Goal: Task Accomplishment & Management: Complete application form

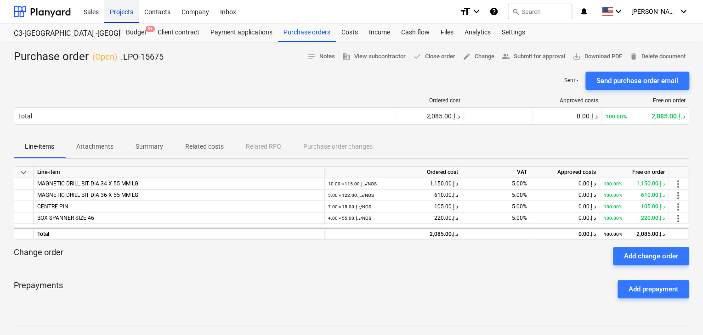
click at [123, 4] on div "Projects" at bounding box center [121, 11] width 34 height 23
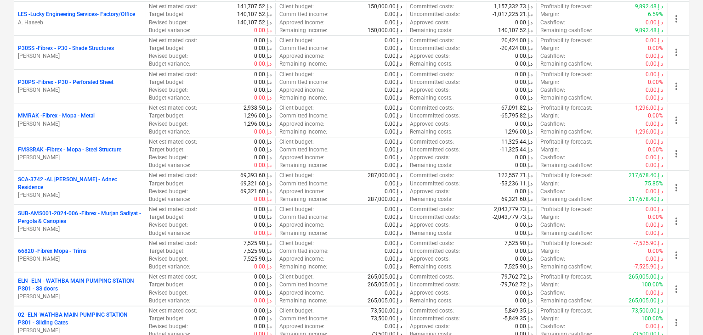
scroll to position [276, 0]
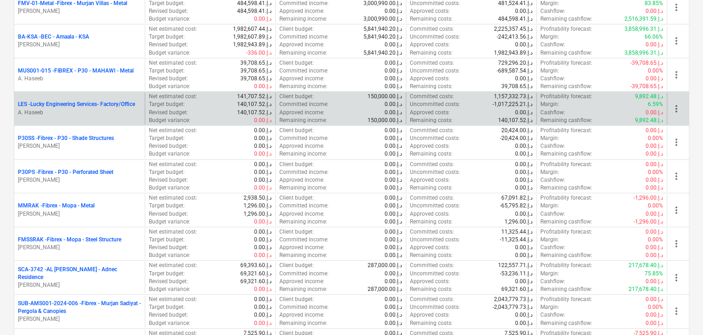
click at [105, 114] on p "A. Haseeb" at bounding box center [79, 113] width 123 height 8
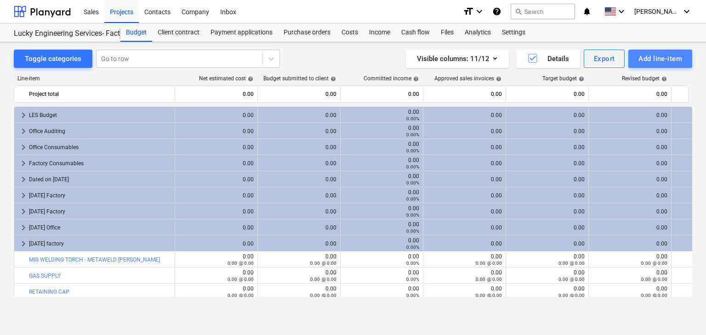
click at [644, 68] on button "Add line-item" at bounding box center [660, 59] width 64 height 18
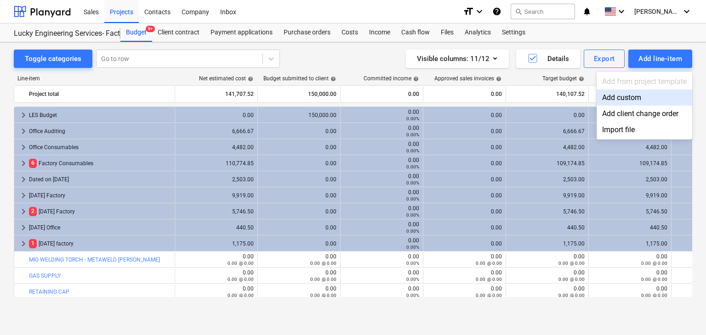
click at [623, 100] on div "Add custom" at bounding box center [644, 98] width 96 height 16
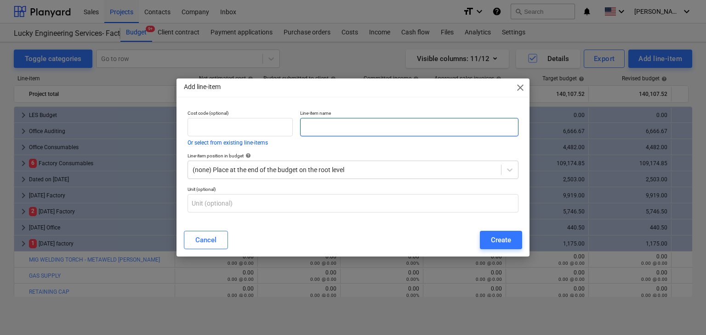
click at [307, 122] on input "text" at bounding box center [409, 127] width 218 height 18
paste input "VAULTEX 100% TWILL PANT & SHIRT PETROL BLUE COLOR SIZE XL - 9 PCS SIZE M - 5 PC…"
type input "VAULTEX 100% TWILL PANT & SHIRT PETROL BLUE COLOR SIZE XL - 9 PCS SIZE M - 5 PC…"
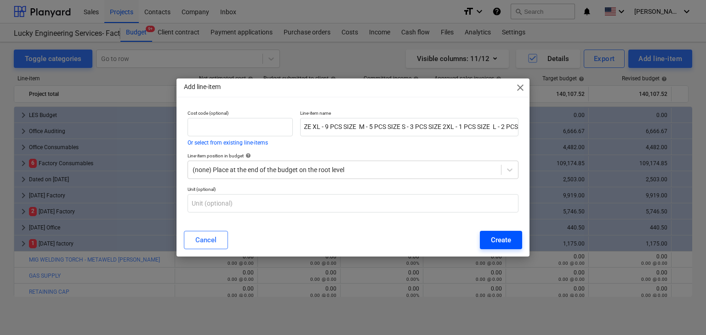
click at [496, 241] on div "Create" at bounding box center [501, 240] width 20 height 12
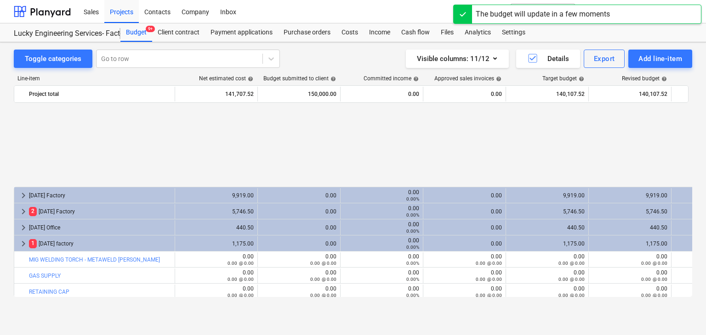
scroll to position [416, 0]
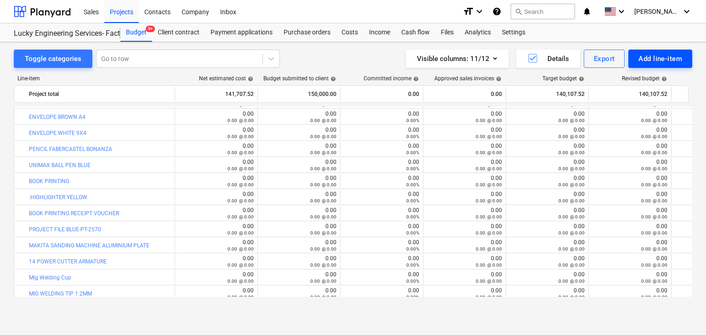
click at [657, 62] on div "Add line-item" at bounding box center [660, 59] width 44 height 12
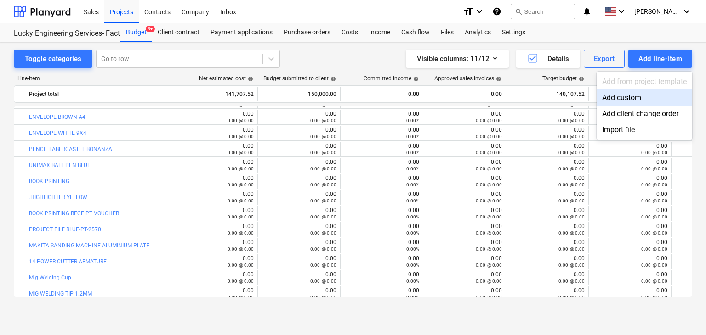
click at [619, 94] on div "Add custom" at bounding box center [644, 98] width 96 height 16
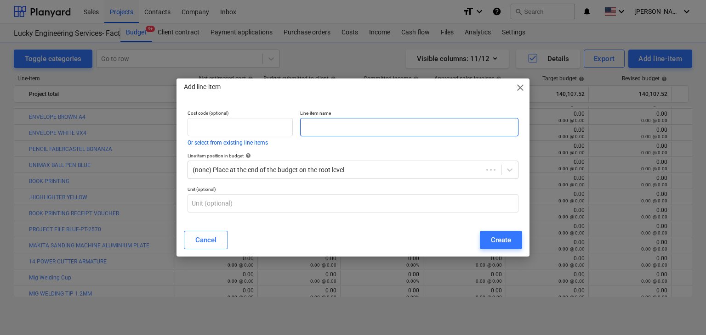
click at [314, 122] on input "text" at bounding box center [409, 127] width 218 height 18
paste input "VAULTEX SBP BREATHABLE LEATHER LOW ANKLE LIT SIZE 43 - 3 PR SIZE 41 - 3 PR SIZE…"
type input "VAULTEX SBP BREATHABLE LEATHER LOW ANKLE LIT SIZE 43 - 3 PR SIZE 41 - 3 PR SIZE…"
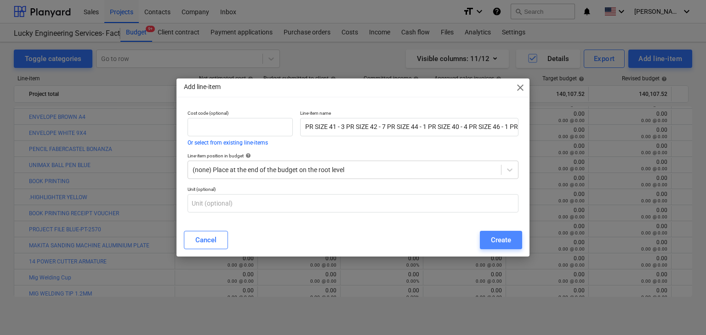
click at [510, 239] on div "Create" at bounding box center [501, 240] width 20 height 12
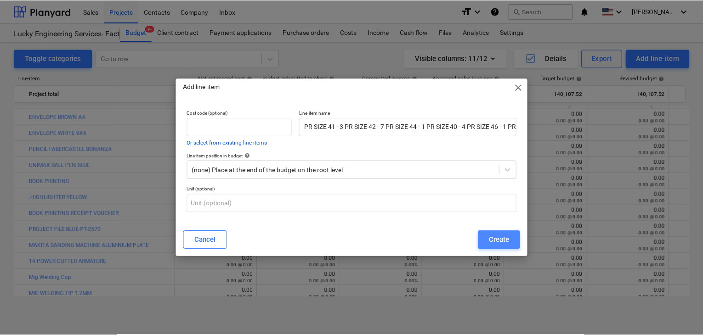
scroll to position [0, 0]
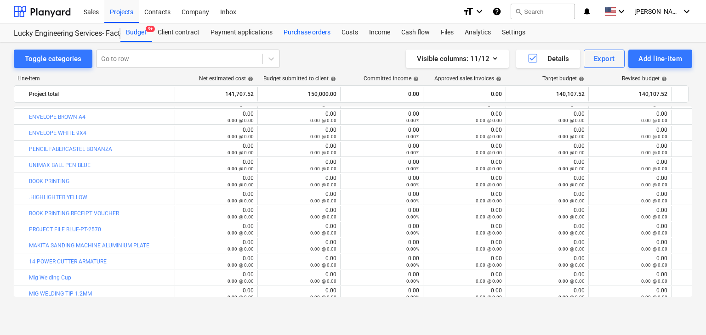
click at [289, 34] on div "Purchase orders" at bounding box center [307, 32] width 58 height 18
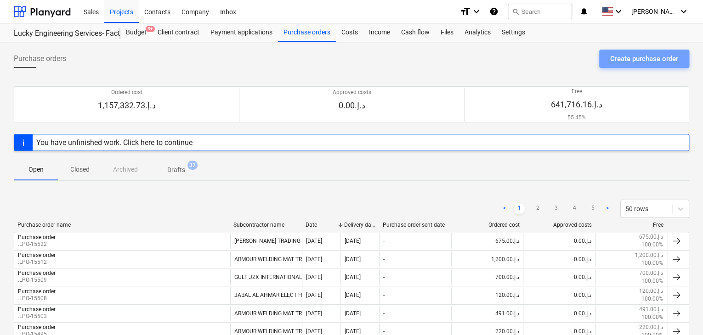
click at [628, 61] on div "Create purchase order" at bounding box center [644, 59] width 68 height 12
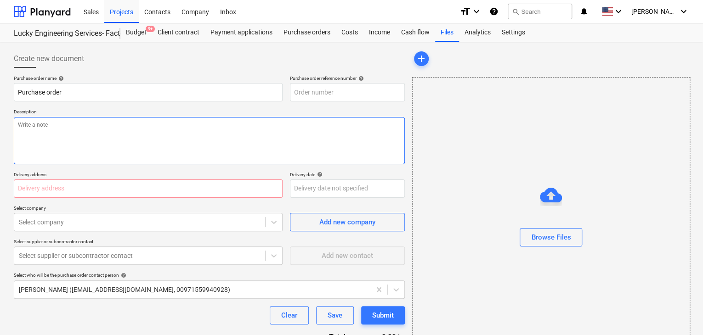
click at [311, 127] on textarea at bounding box center [209, 140] width 391 height 47
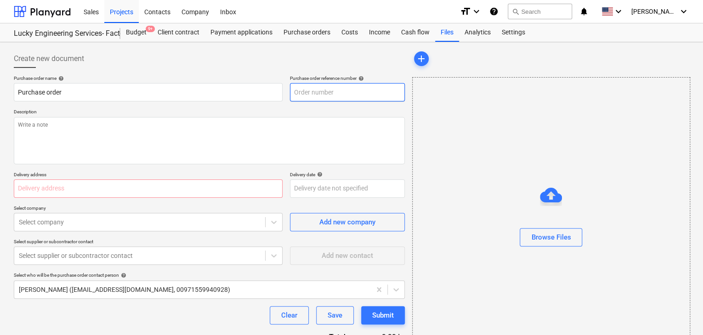
click at [338, 93] on input "text" at bounding box center [347, 92] width 115 height 18
type textarea "x"
type input "LES-PO-537"
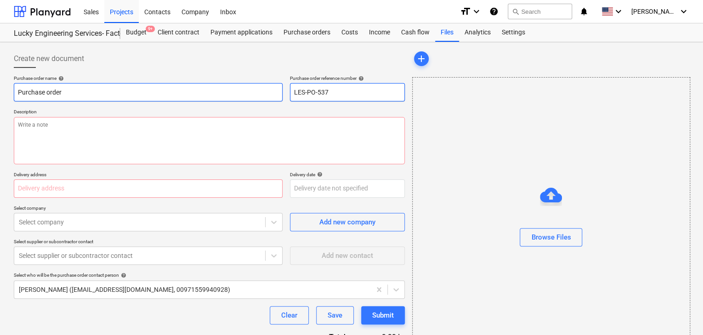
drag, startPoint x: 338, startPoint y: 93, endPoint x: 280, endPoint y: 83, distance: 59.2
click at [280, 83] on div "Purchase order name help Purchase order Purchase order reference number help LE…" at bounding box center [209, 88] width 391 height 26
type textarea "x"
type input "."
type textarea "x"
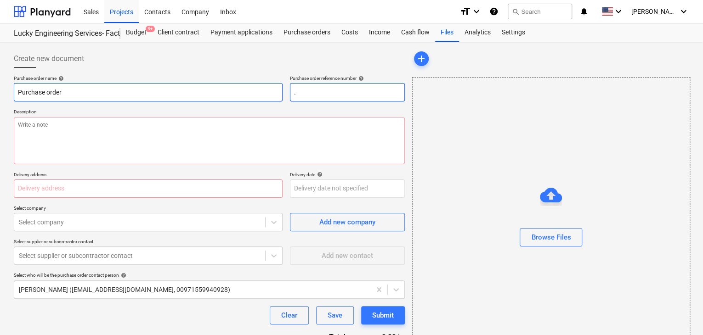
type input ".L"
type textarea "x"
type input ".LP"
type textarea "x"
type input ".LPO"
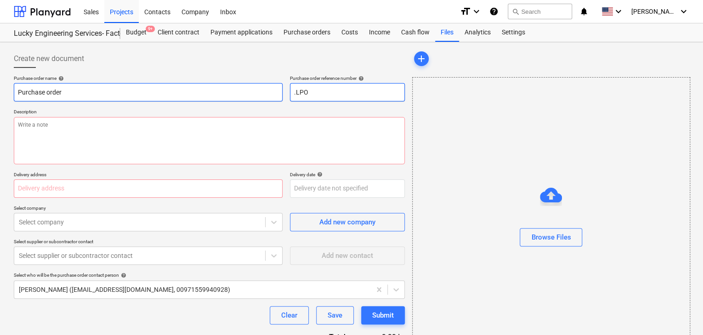
type textarea "x"
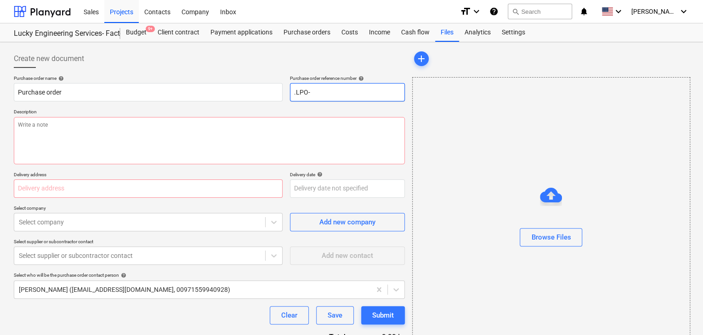
type input ".LPO-"
type textarea "x"
type input ".LPO-1"
type textarea "x"
type input ".LPO-15"
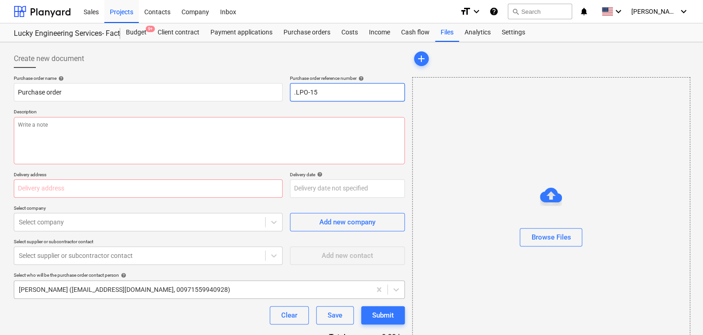
type textarea "x"
type input ".LPO-156"
type textarea "x"
type input ".LPO-1567"
type textarea "x"
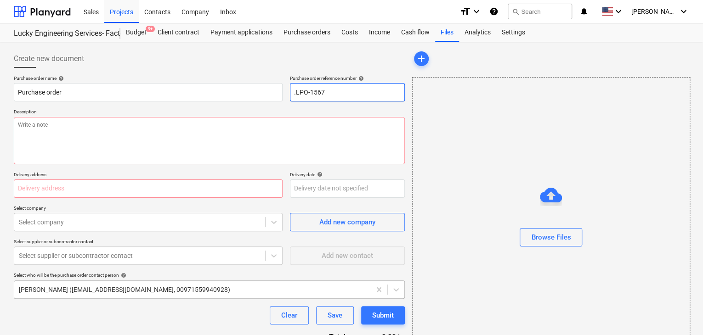
type input ".LPO-15677"
type textarea "x"
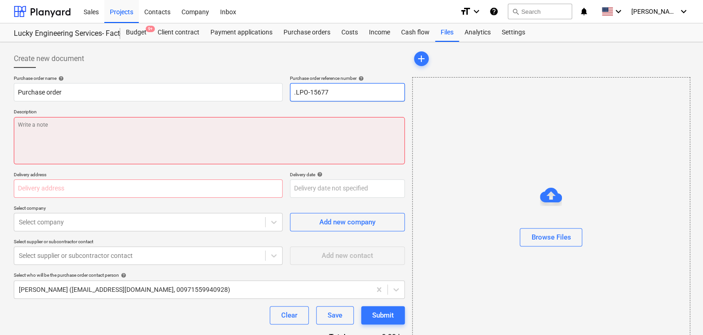
type input ".LPO-15677"
click at [65, 119] on textarea at bounding box center [209, 140] width 391 height 47
type textarea "x"
type textarea "0"
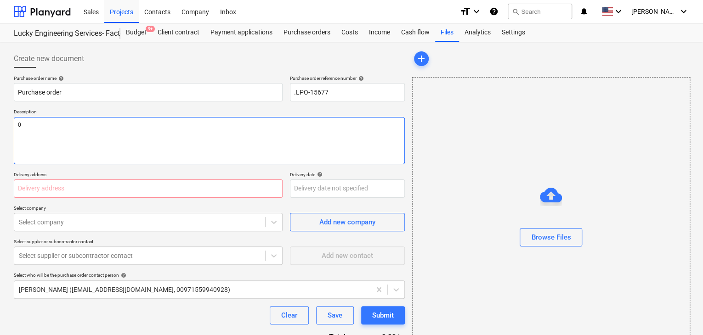
type textarea "x"
type textarea "06"
type textarea "x"
type textarea "06/"
type textarea "x"
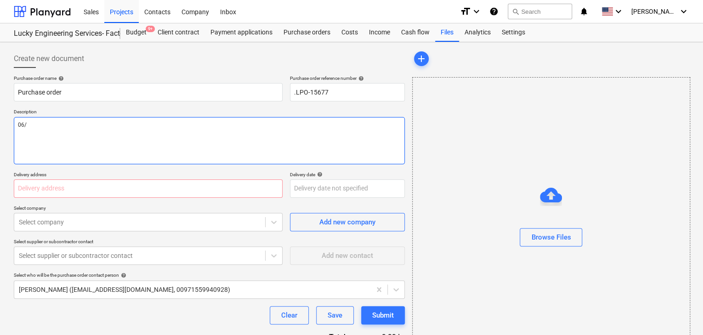
type textarea "06/O"
type textarea "x"
type textarea "06/OC"
type textarea "x"
type textarea "06/OCT"
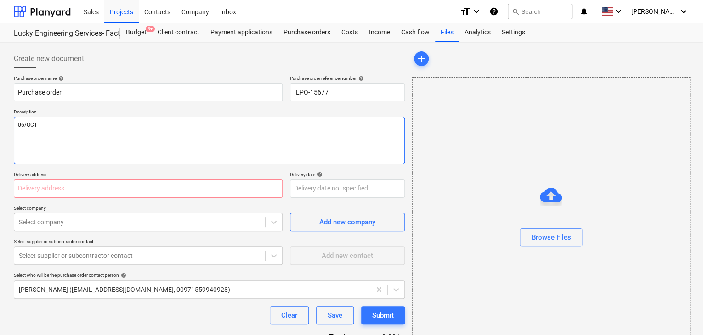
type textarea "x"
type textarea "06/OCT/"
type textarea "x"
type textarea "06/[DATE]"
type textarea "x"
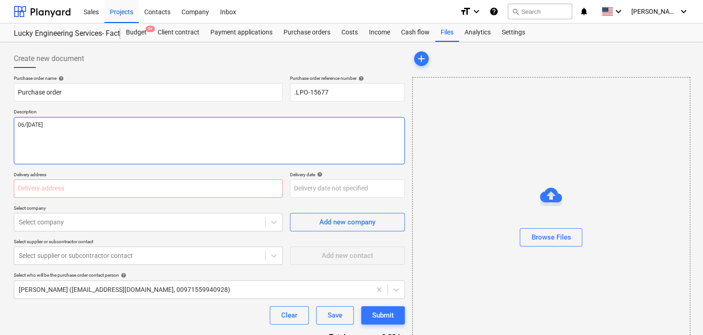
type textarea "[DATE]"
type textarea "x"
type textarea "[DATE]"
type textarea "x"
type textarea "[DATE]"
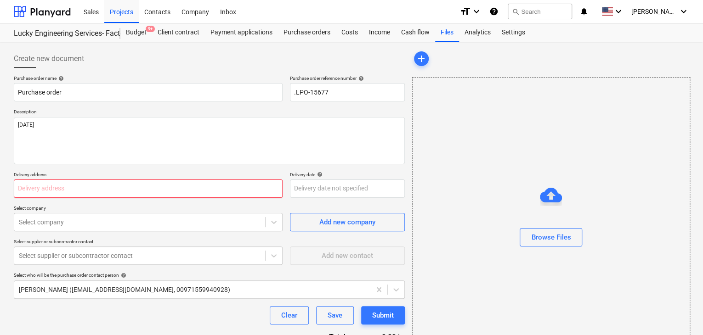
click at [18, 196] on input "text" at bounding box center [148, 189] width 269 height 18
type textarea "x"
type input "L"
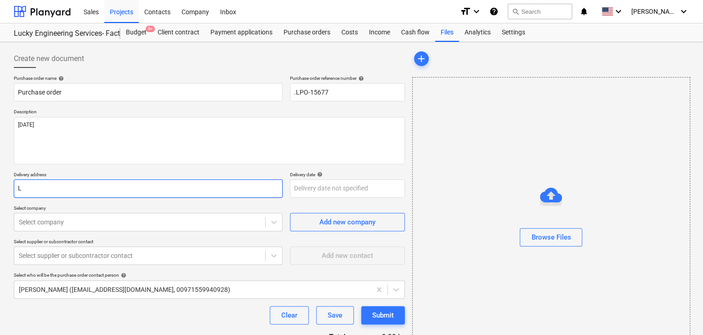
type textarea "x"
type input "LU"
type textarea "x"
type input "LUC"
type textarea "x"
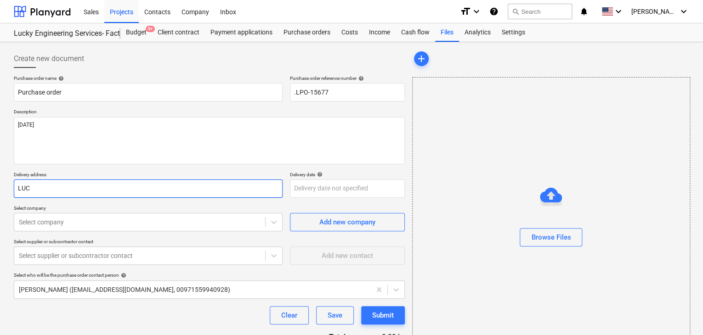
type input "LUCK"
type textarea "x"
type input "LUCKY"
type textarea "x"
type input "LUCKY"
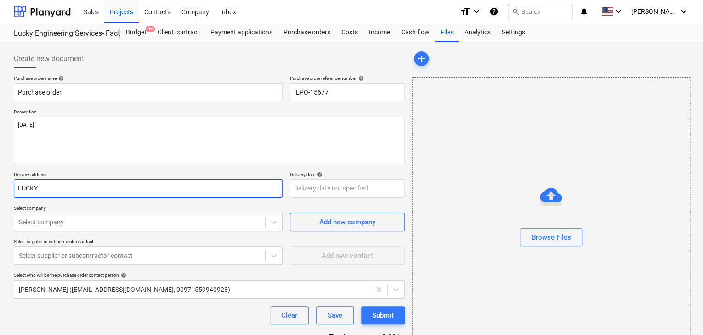
type textarea "x"
type input "LUCKY E"
type textarea "x"
type input "LUCKY EN"
type textarea "x"
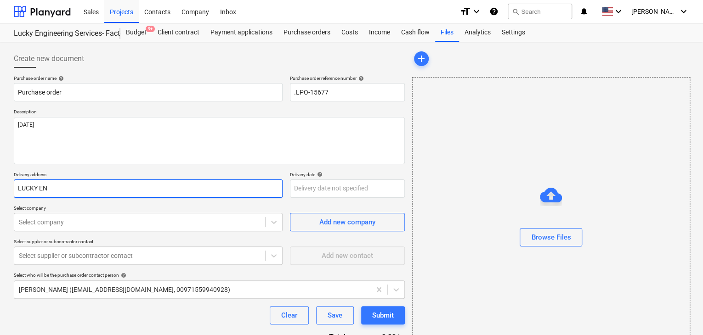
type input "LUCKY ENG"
type textarea "x"
type input "LUCKY ENGI"
type textarea "x"
type input "LUCKY ENGIN"
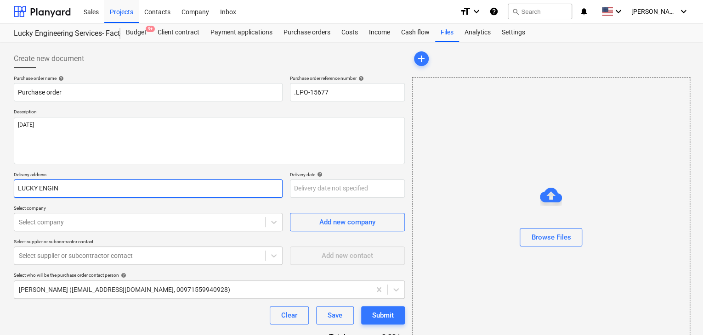
type textarea "x"
type input "LUCKY ENGINE"
type textarea "x"
type input "LUCKY ENGINEE"
type textarea "x"
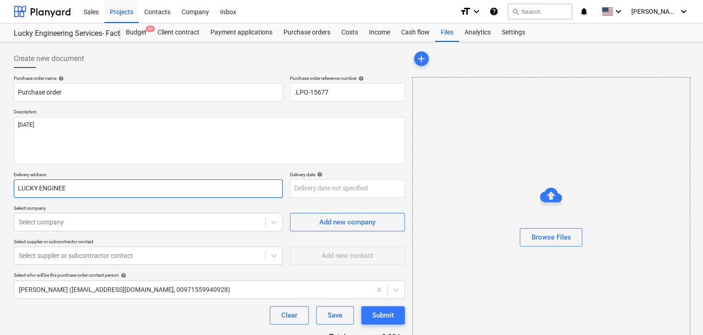
type input "LUCKY ENGINEER"
type textarea "x"
type input "LUCKY ENGINEERI"
type textarea "x"
type input "LUCKY ENGINEERIN"
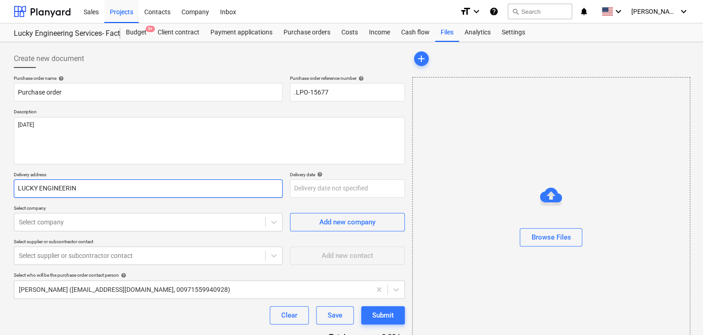
type textarea "x"
type input "LUCKY ENGINEERING"
type textarea "x"
type input "LUCKY ENGINEERING"
type textarea "x"
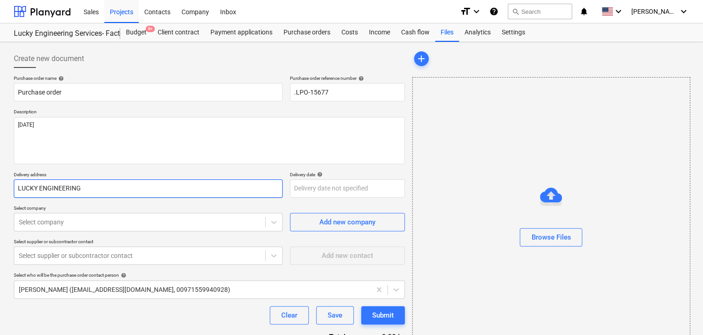
type input "LUCKY ENGINEERING S"
type textarea "x"
type input "LUCKY ENGINEERING SE"
type textarea "x"
type input "LUCKY ENGINEERING SER"
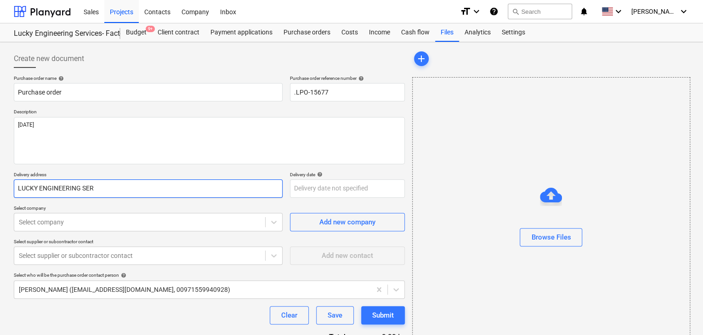
type textarea "x"
type input "LUCKY ENGINEERING SERV"
type textarea "x"
type input "LUCKY ENGINEERING SERVI"
type textarea "x"
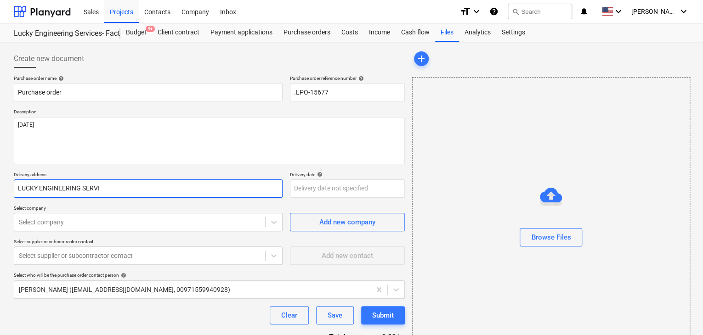
type input "LUCKY ENGINEERING SERVIC"
type textarea "x"
type input "LUCKY ENGINEERING SERVICE"
type textarea "x"
type input "LUCKY ENGINEERING SERVICES"
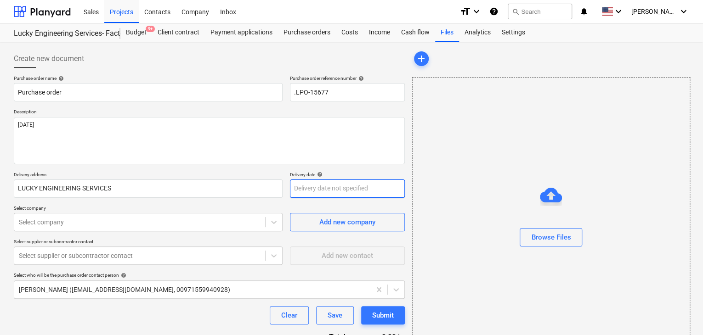
click at [304, 189] on body "Sales Projects Contacts Company Inbox format_size keyboard_arrow_down help sear…" at bounding box center [351, 167] width 703 height 335
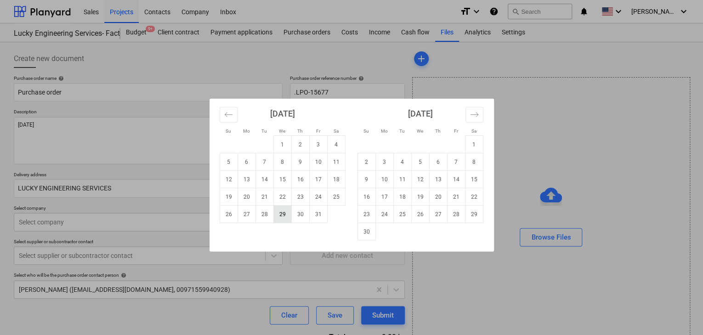
click at [276, 215] on td "29" at bounding box center [282, 214] width 18 height 17
type textarea "x"
type input "[DATE]"
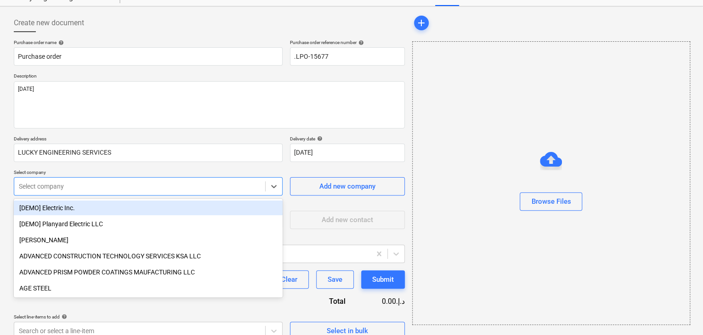
click at [131, 221] on body "Sales Projects Contacts Company Inbox format_size keyboard_arrow_down help sear…" at bounding box center [351, 131] width 703 height 335
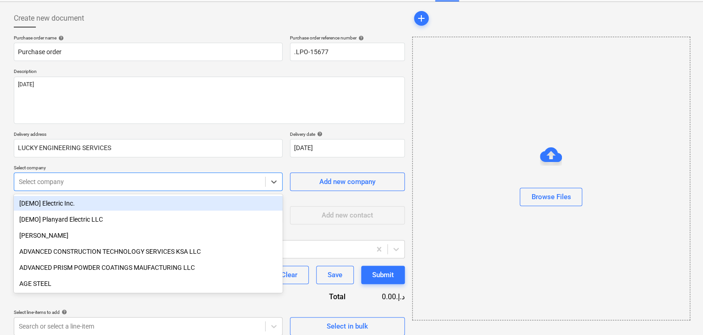
scroll to position [43, 0]
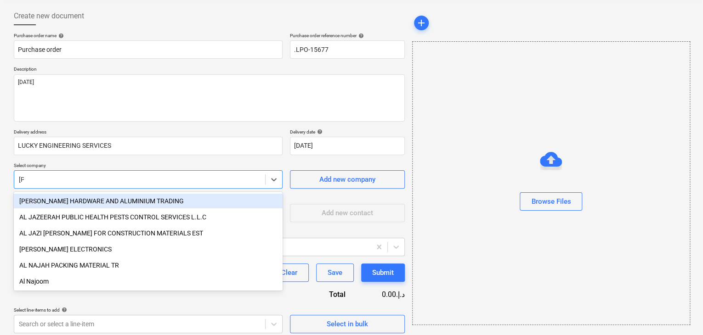
type input "JAB"
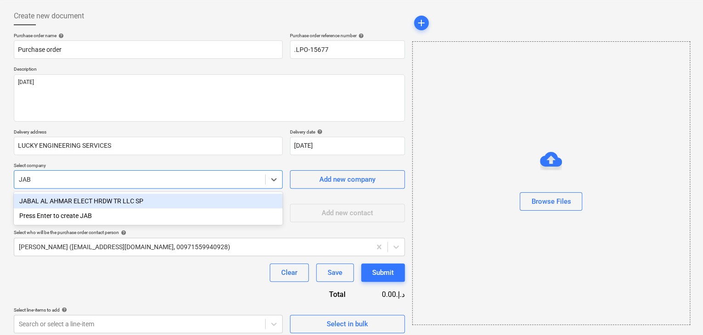
click at [137, 197] on div "JABAL AL AHMAR ELECT HRDW TR LLC SP" at bounding box center [148, 201] width 269 height 15
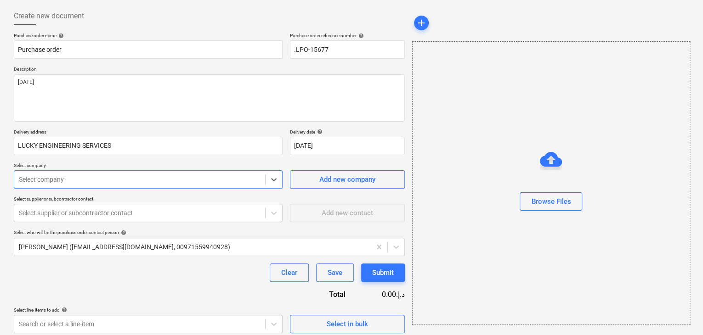
type textarea "x"
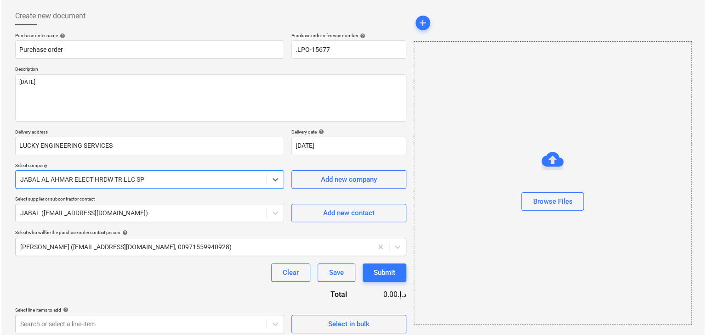
scroll to position [48, 0]
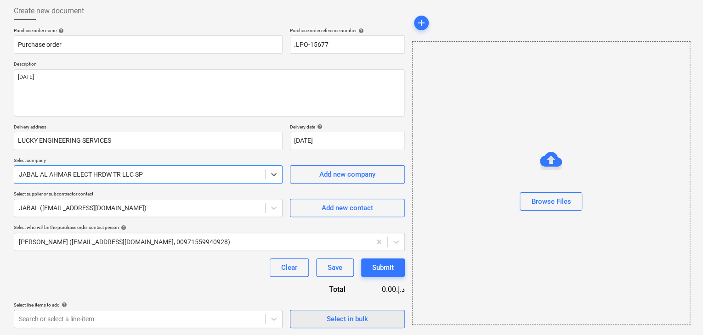
click at [320, 319] on span "Select in bulk" at bounding box center [347, 319] width 92 height 12
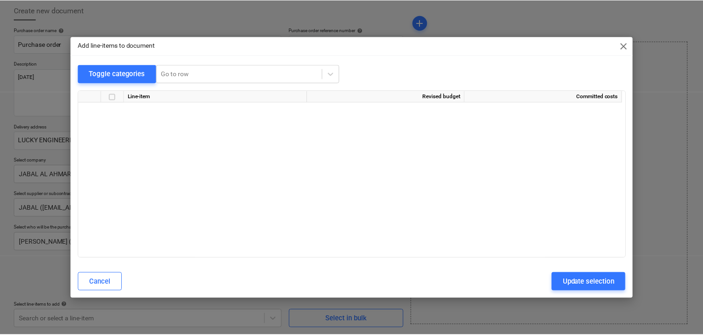
scroll to position [16133, 0]
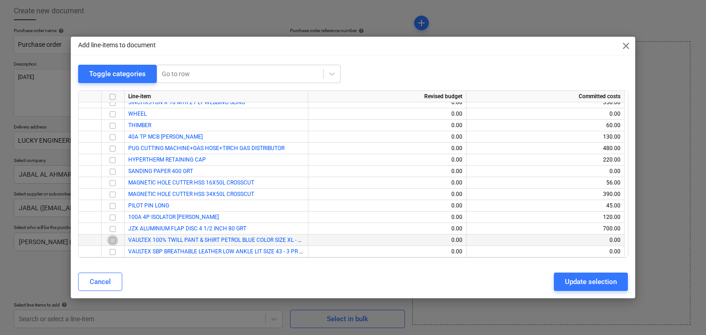
click at [110, 238] on input "checkbox" at bounding box center [112, 240] width 11 height 11
click at [112, 252] on input "checkbox" at bounding box center [112, 252] width 11 height 11
drag, startPoint x: 600, startPoint y: 282, endPoint x: 301, endPoint y: 282, distance: 298.2
click at [599, 282] on div "Update selection" at bounding box center [591, 282] width 52 height 12
type textarea "x"
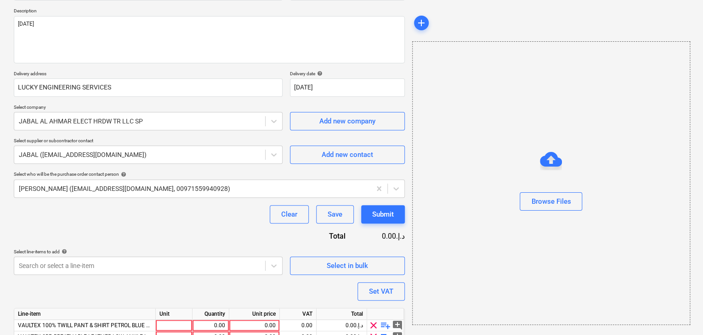
scroll to position [146, 0]
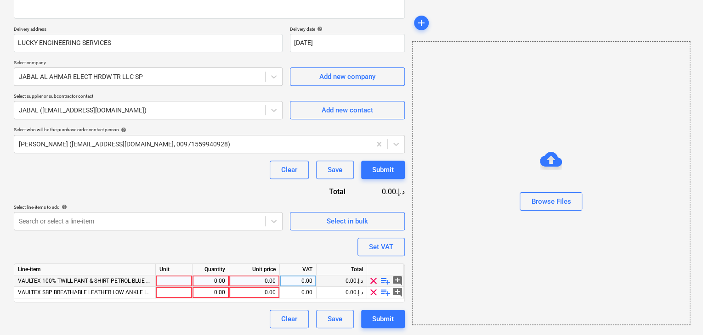
click at [164, 278] on div at bounding box center [174, 281] width 37 height 11
type input "PCS"
type textarea "x"
type input "PAIR"
type textarea "x"
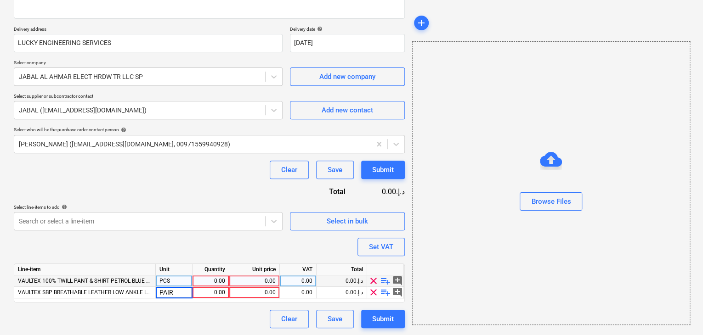
click at [206, 277] on div "0.00" at bounding box center [210, 281] width 29 height 11
type input "20"
type textarea "x"
type input "19"
type textarea "x"
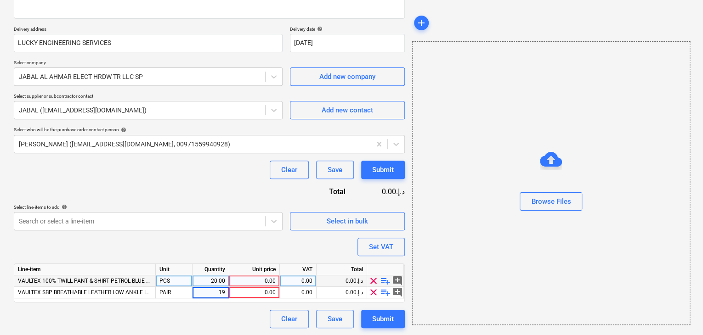
click at [254, 281] on div "0.00" at bounding box center [254, 281] width 43 height 11
type input "38"
type textarea "x"
type input "30"
type textarea "x"
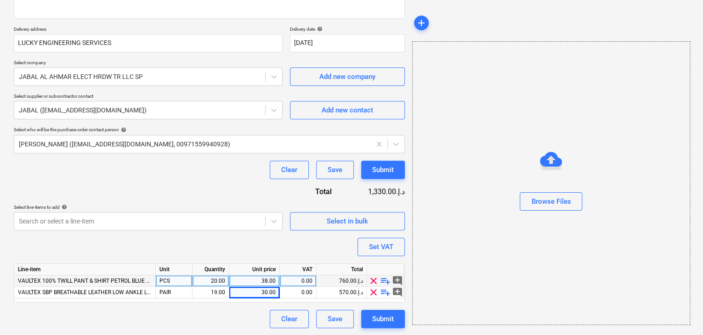
drag, startPoint x: 458, startPoint y: 220, endPoint x: 371, endPoint y: 246, distance: 90.7
click at [457, 220] on div "Browse Files" at bounding box center [551, 183] width 278 height 284
click at [374, 254] on button "Set VAT" at bounding box center [380, 247] width 47 height 18
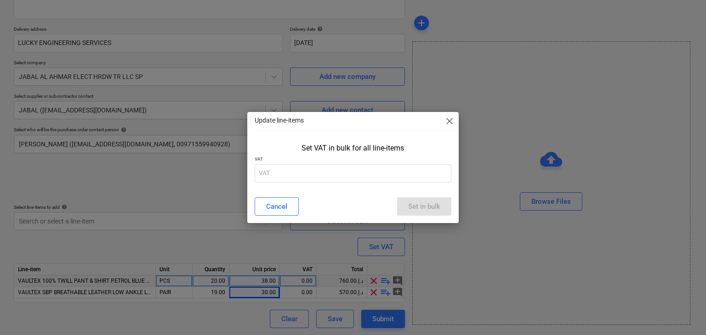
click at [291, 183] on div "Set VAT in bulk for all line-items VAT" at bounding box center [353, 165] width 212 height 50
click at [292, 177] on input "text" at bounding box center [353, 173] width 197 height 18
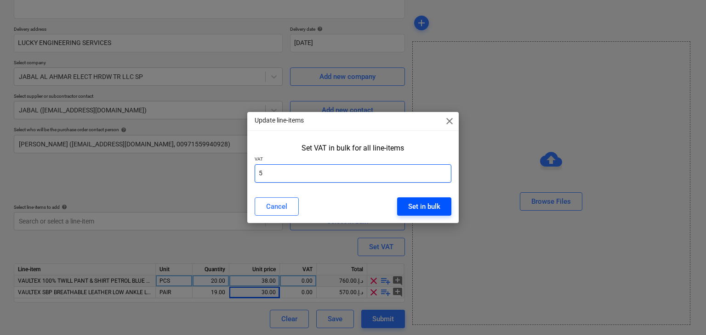
type input "5"
click at [431, 208] on div "Set in bulk" at bounding box center [424, 207] width 32 height 12
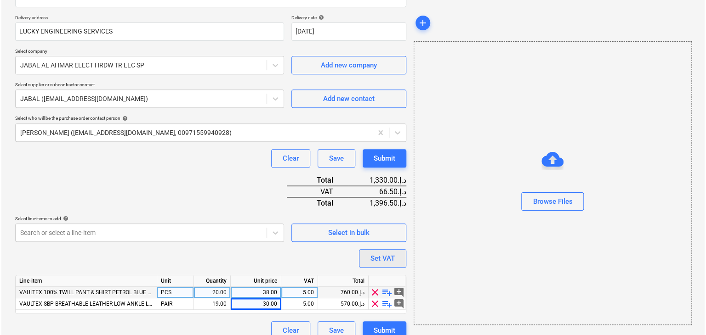
scroll to position [169, 0]
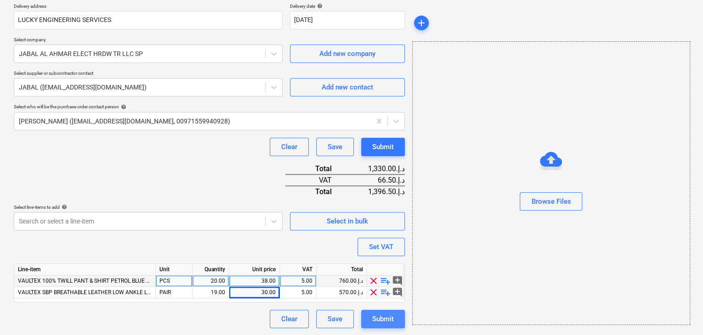
click at [375, 320] on div "Submit" at bounding box center [383, 319] width 22 height 12
type textarea "x"
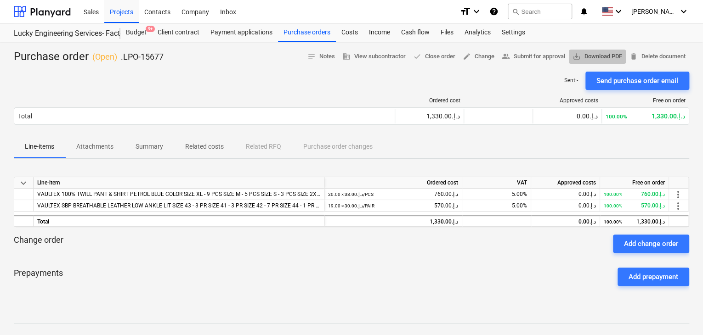
click at [595, 50] on button "save_alt Download PDF" at bounding box center [597, 57] width 57 height 14
